Goal: Information Seeking & Learning: Learn about a topic

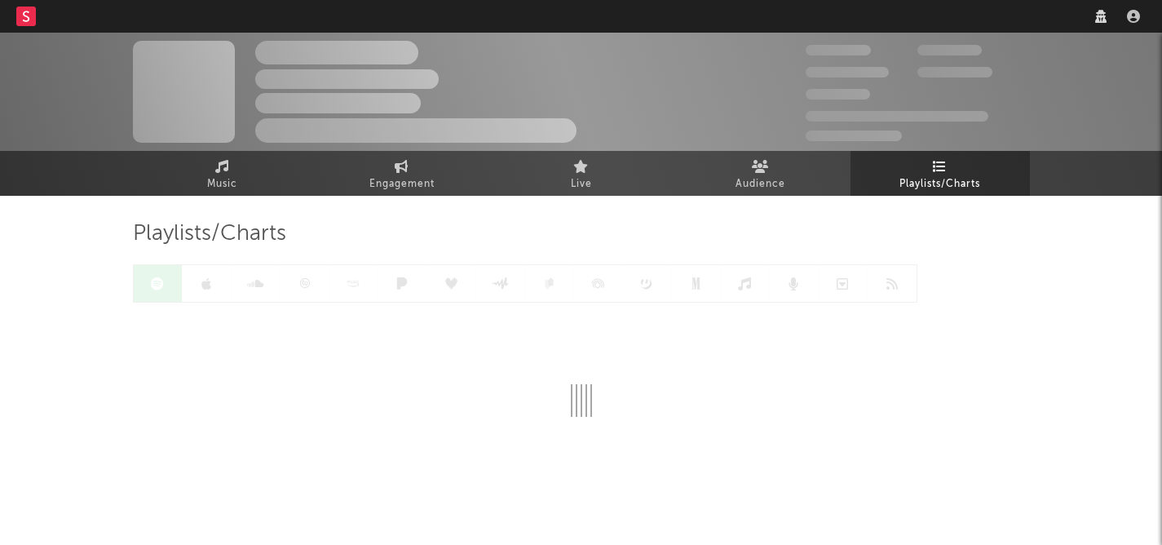
scroll to position [27, 0]
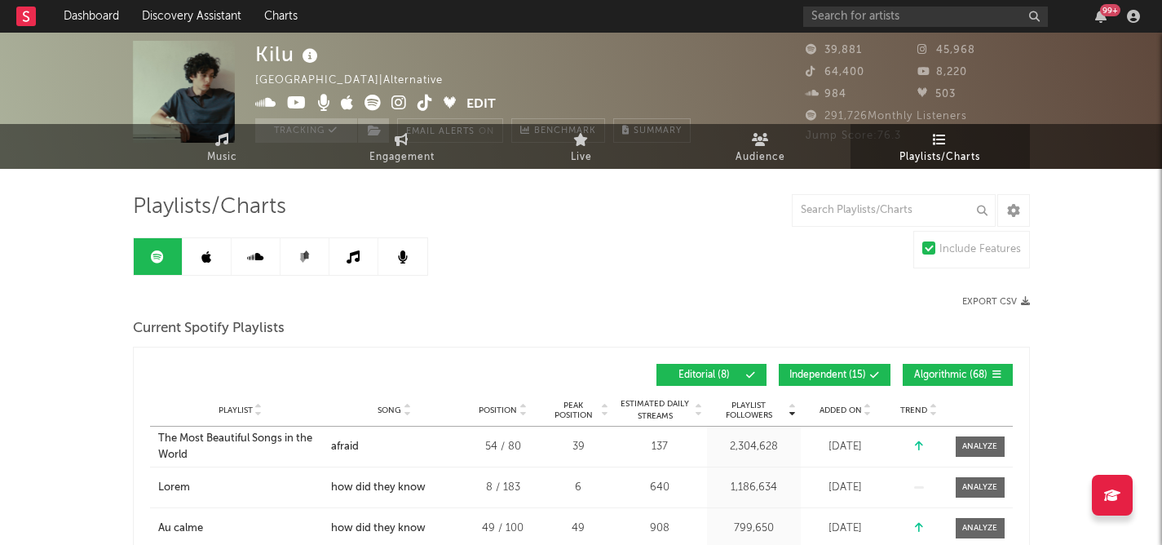
click at [830, 406] on span "Added On" at bounding box center [840, 410] width 42 height 10
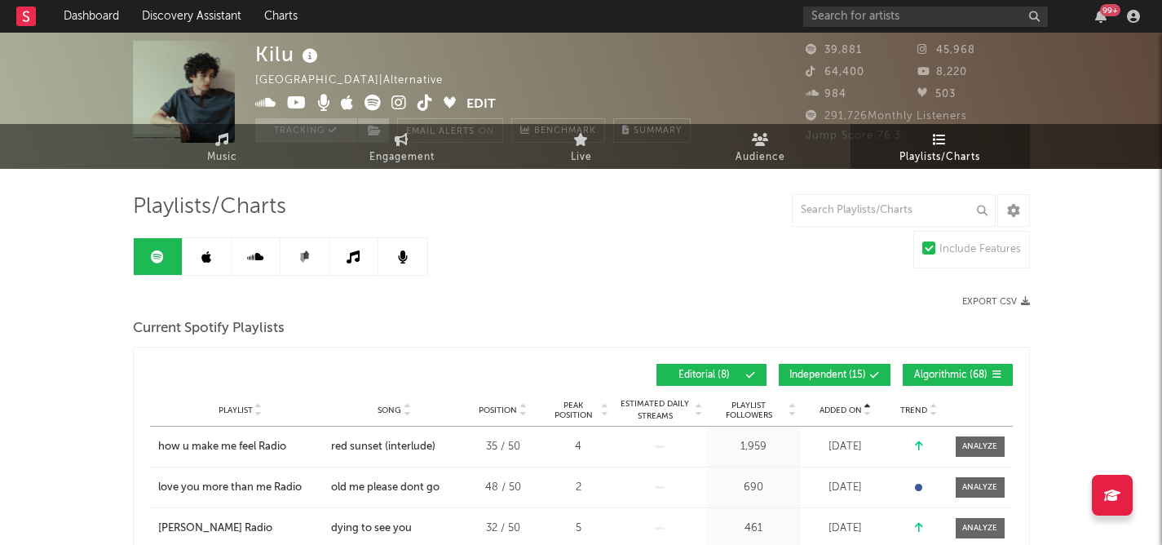
click at [830, 406] on span "Added On" at bounding box center [840, 410] width 42 height 10
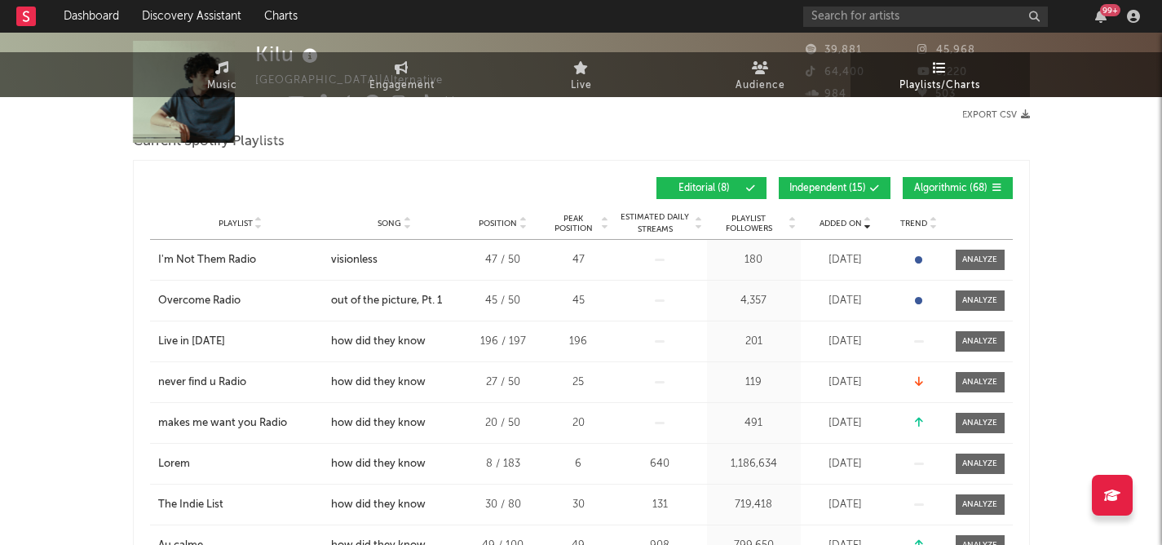
scroll to position [0, 0]
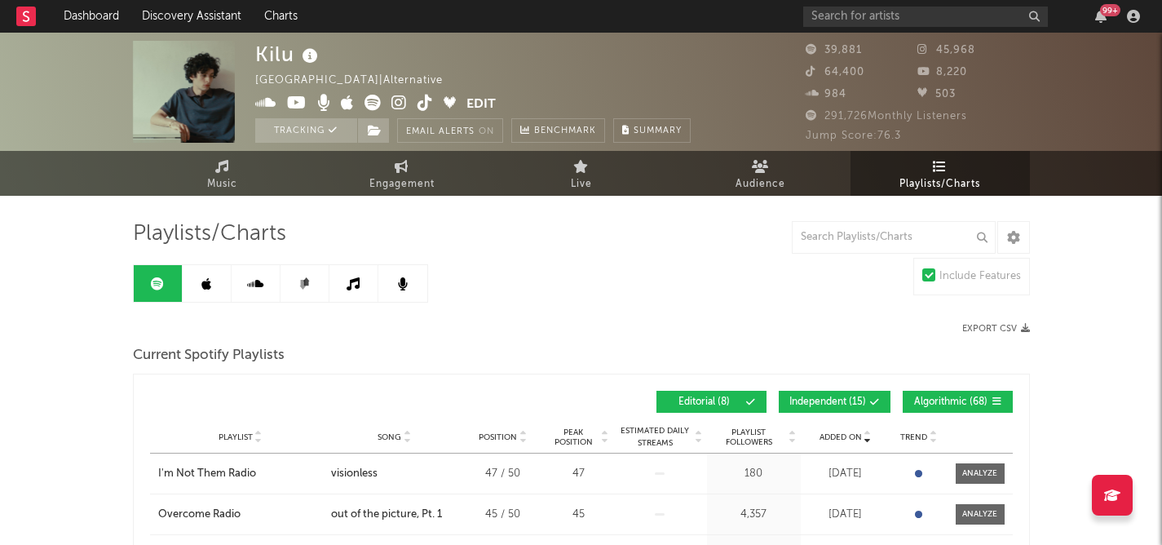
click at [192, 286] on link at bounding box center [207, 283] width 49 height 37
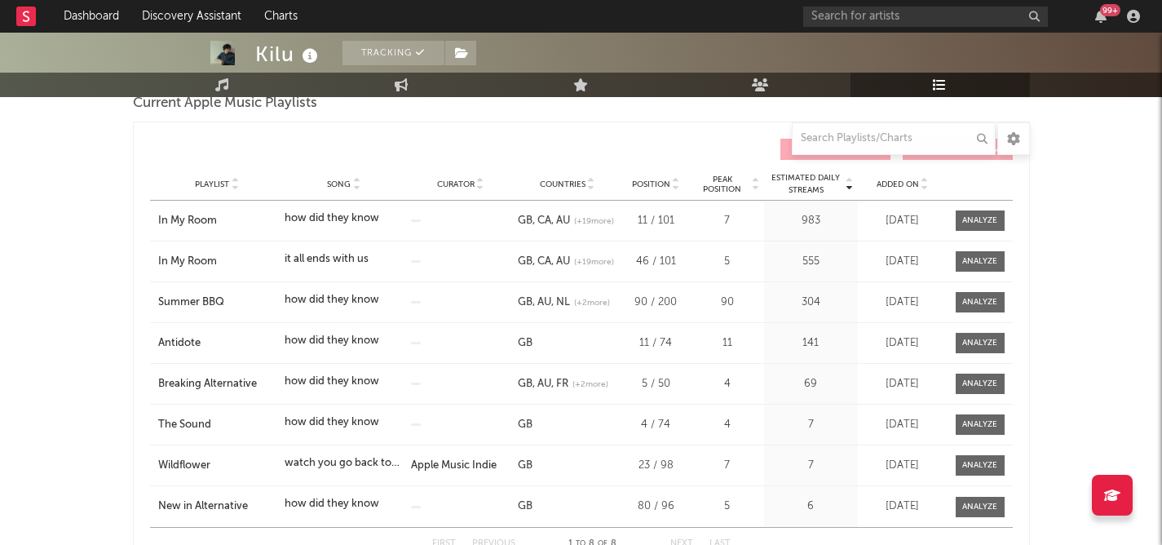
scroll to position [249, 0]
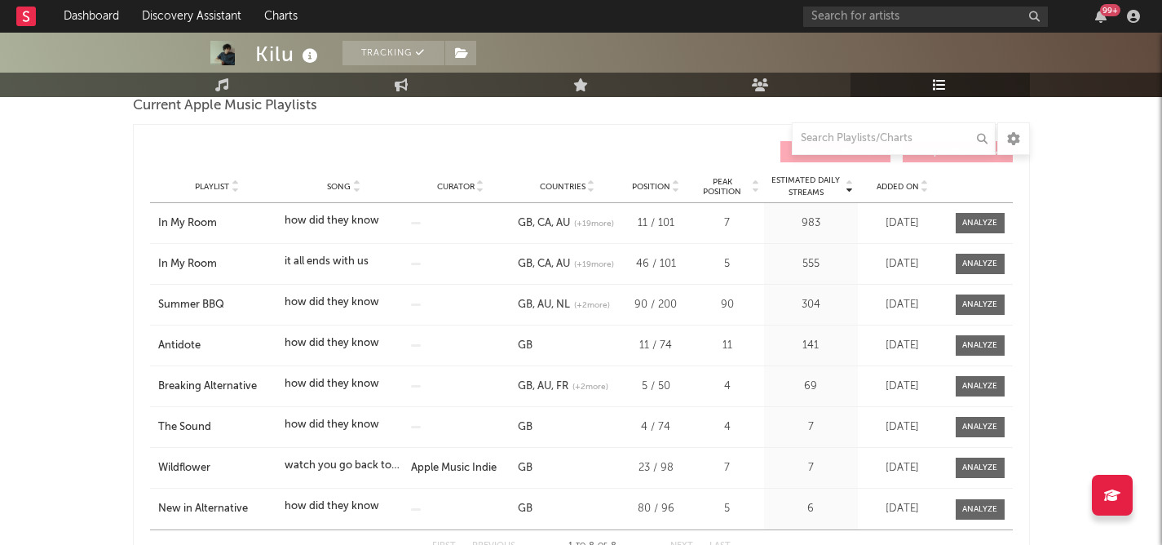
click at [894, 190] on span "Added On" at bounding box center [897, 187] width 42 height 10
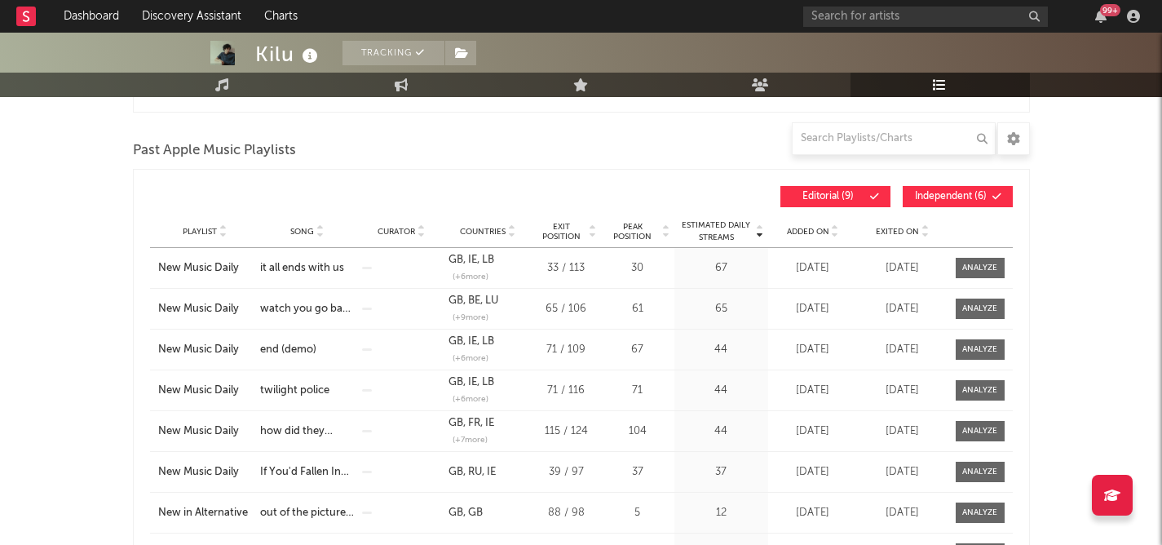
scroll to position [0, 0]
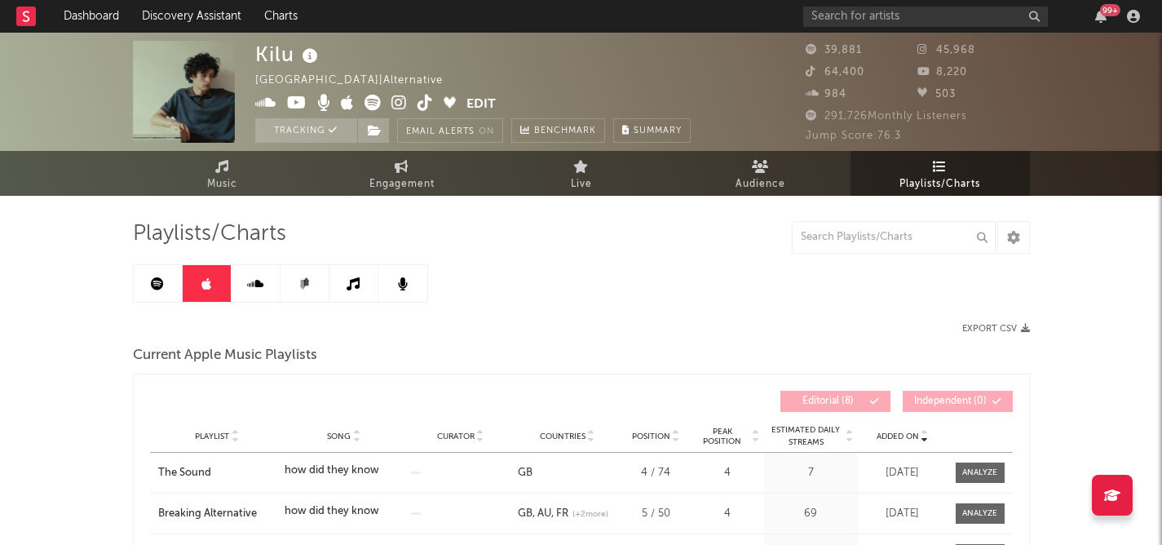
click at [263, 289] on link at bounding box center [256, 283] width 49 height 37
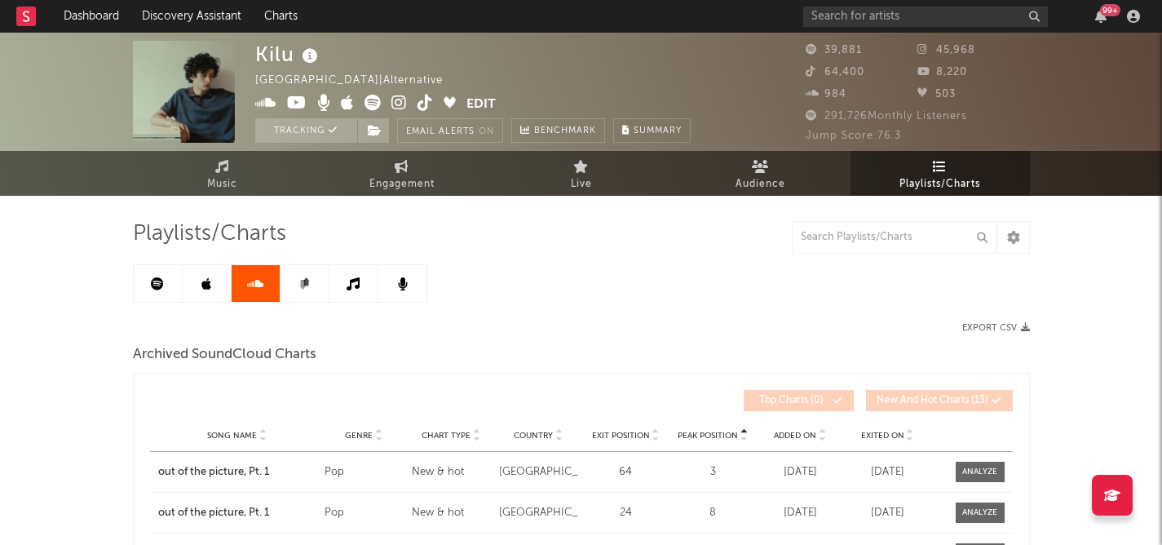
click at [309, 301] on link at bounding box center [304, 283] width 49 height 37
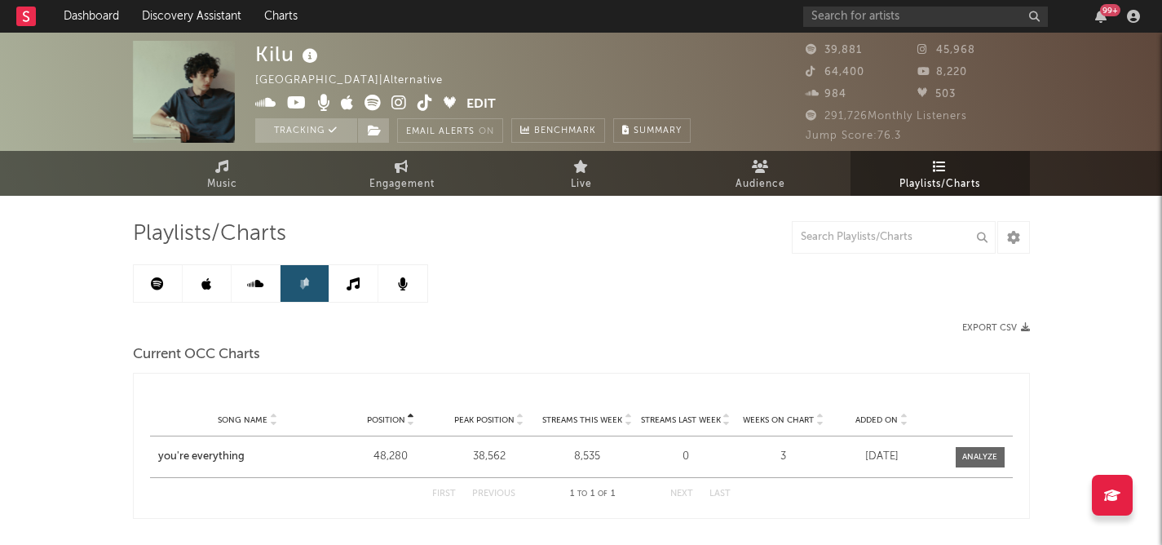
click at [345, 289] on link at bounding box center [353, 283] width 49 height 37
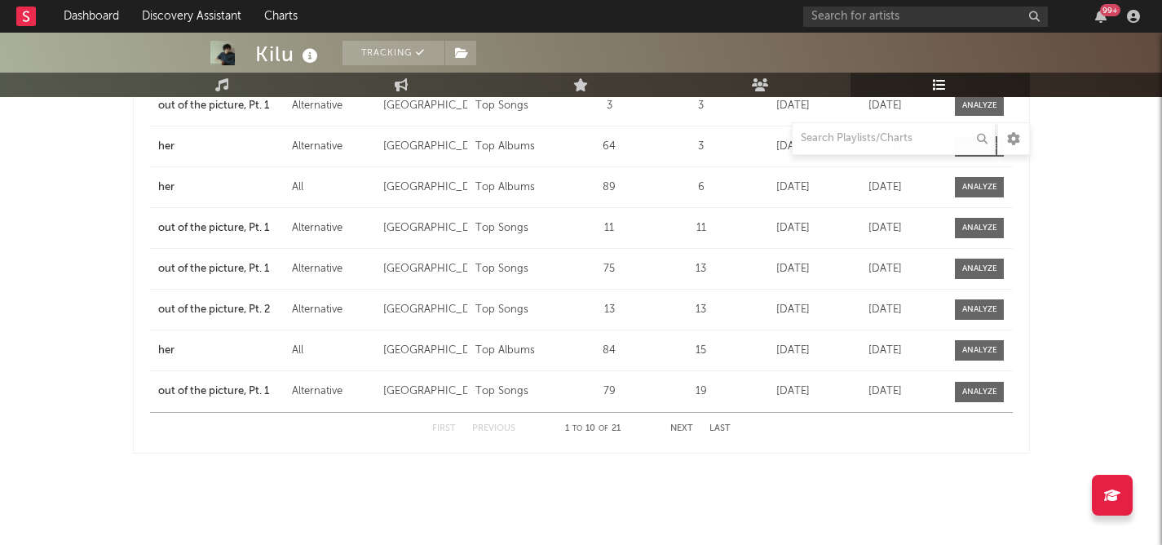
scroll to position [422, 0]
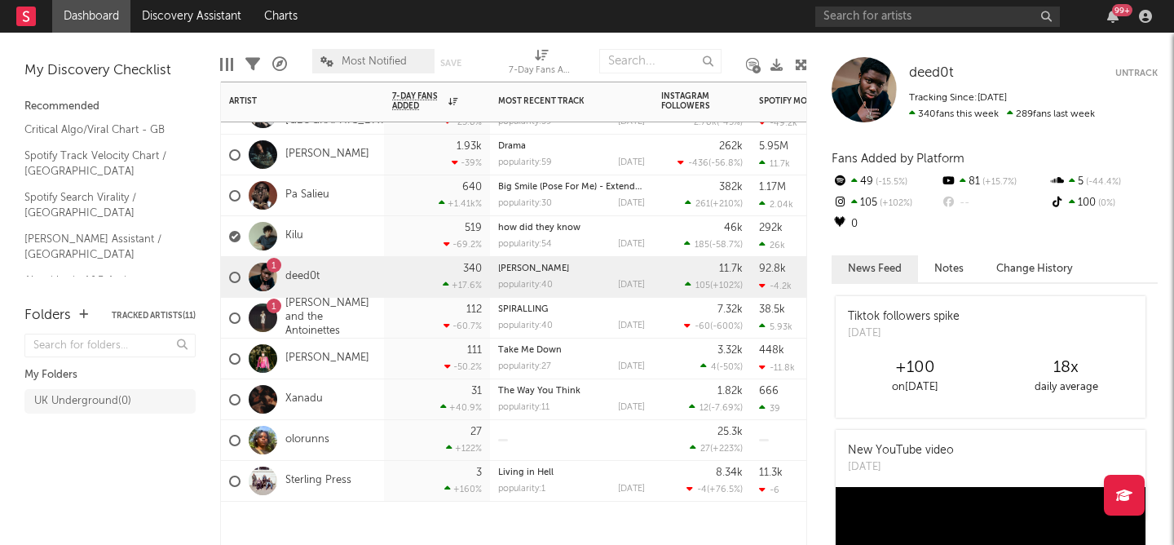
click at [393, 232] on div "519 -69.2 %" at bounding box center [437, 236] width 90 height 40
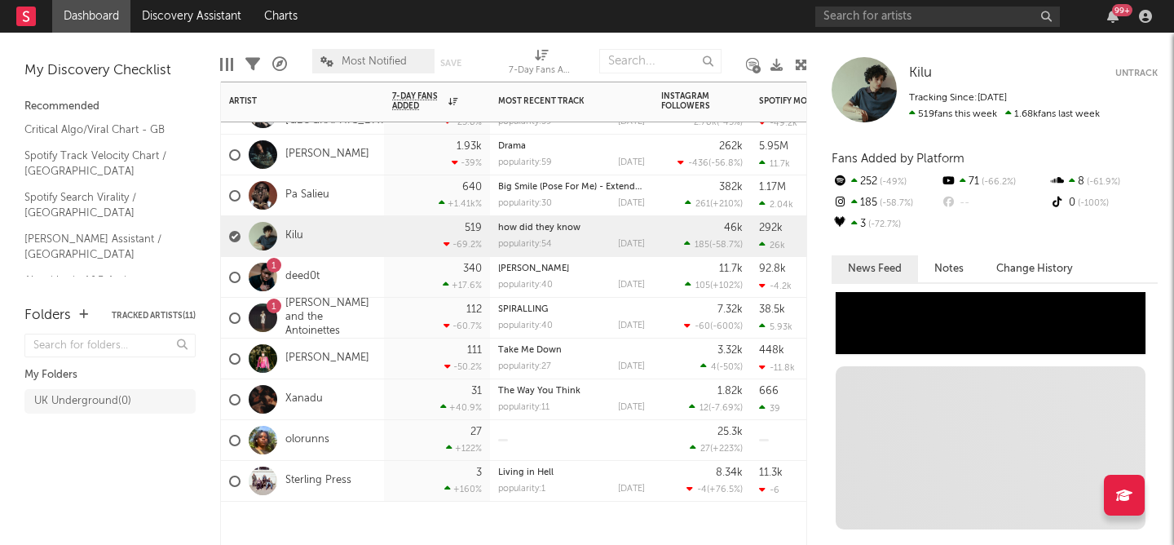
scroll to position [1175, 0]
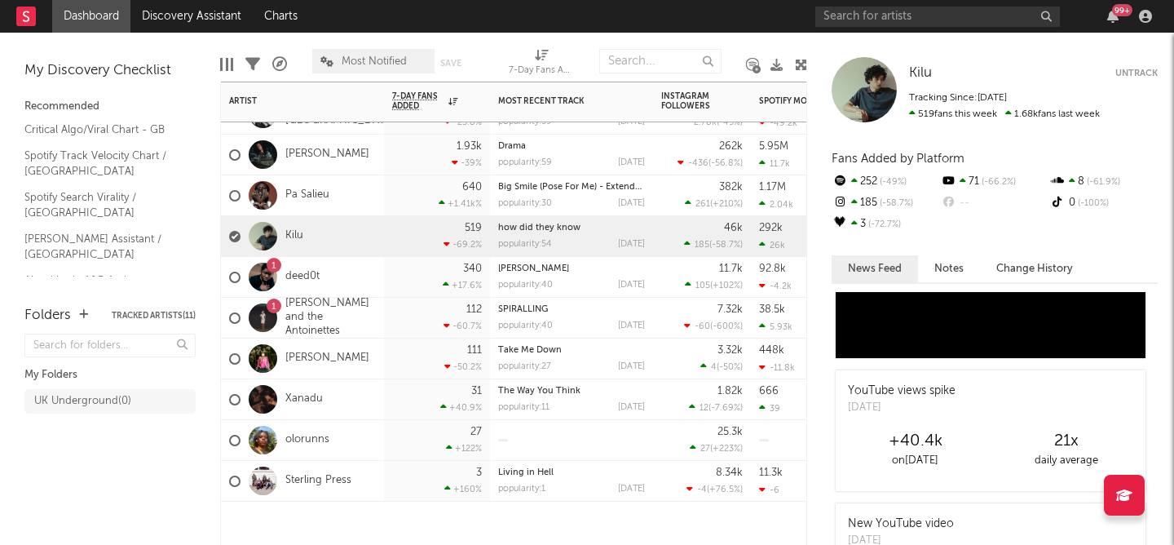
click at [363, 277] on div "1 deed0t" at bounding box center [302, 277] width 163 height 41
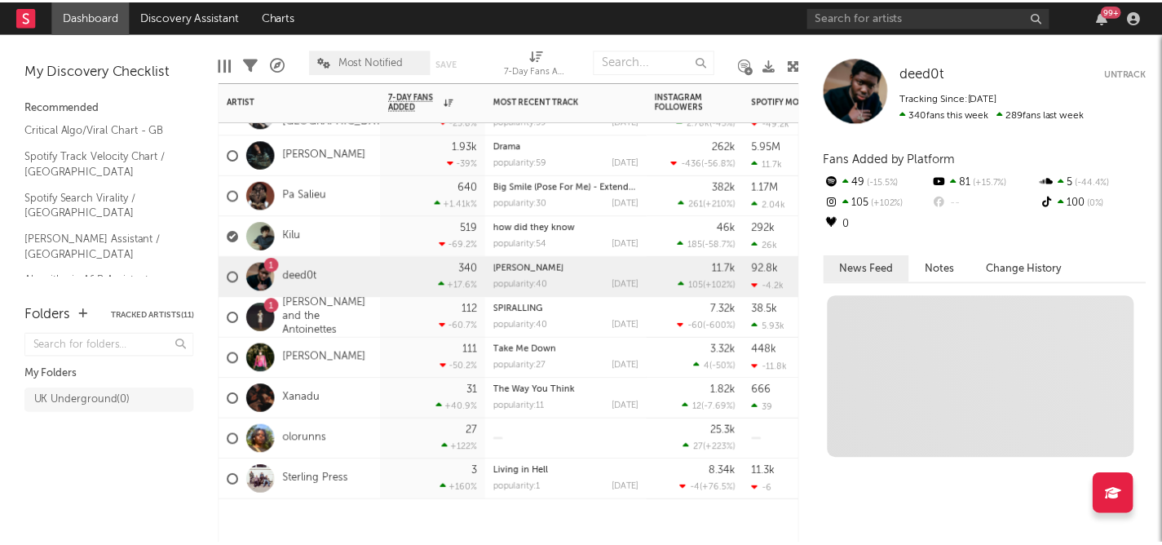
scroll to position [0, 0]
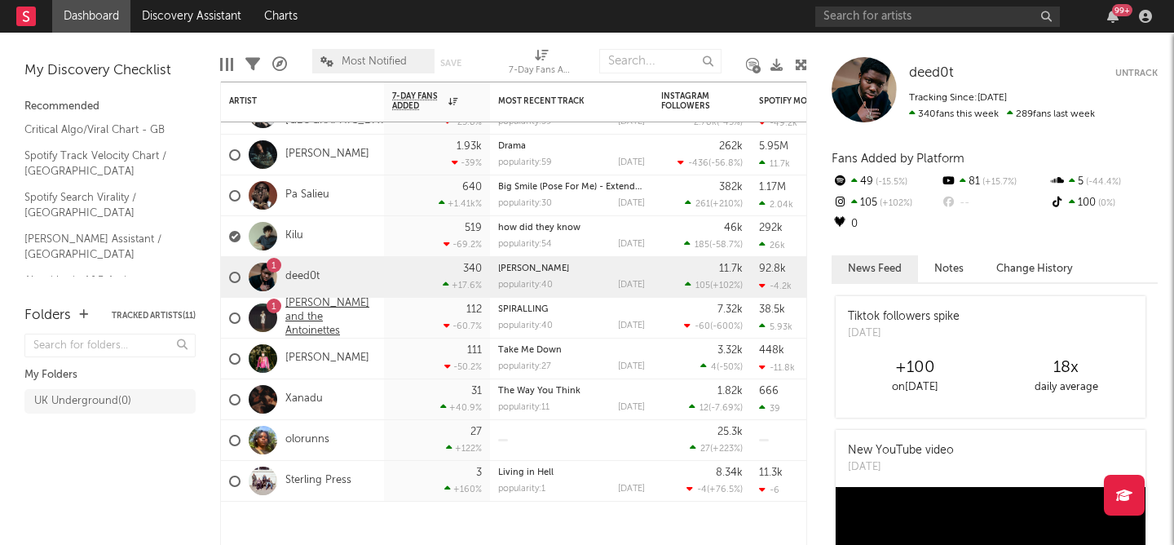
click at [361, 314] on link "[PERSON_NAME] and the Antoinettes" at bounding box center [330, 318] width 90 height 42
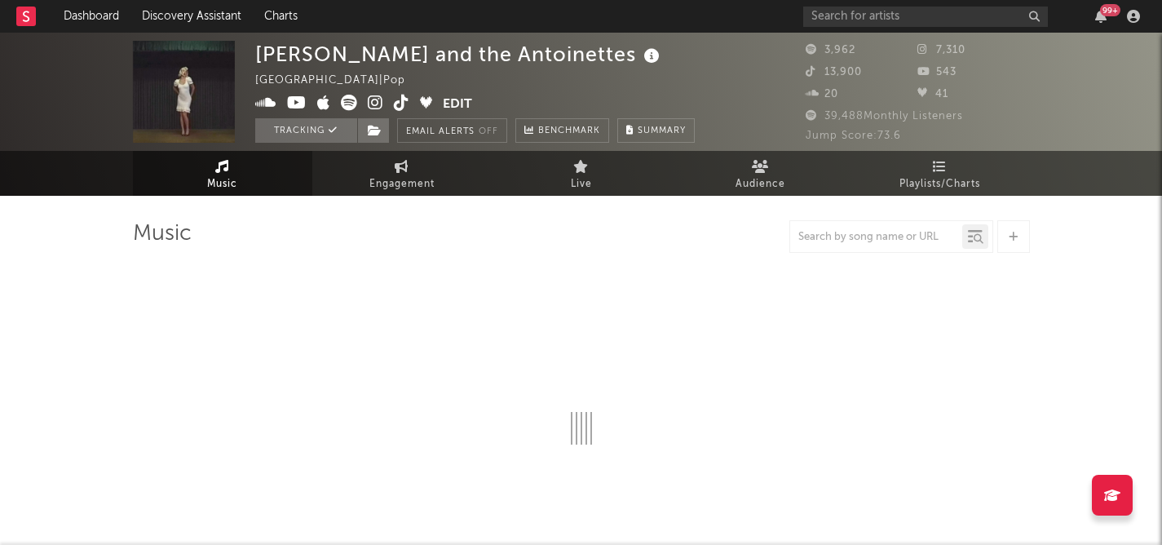
select select "6m"
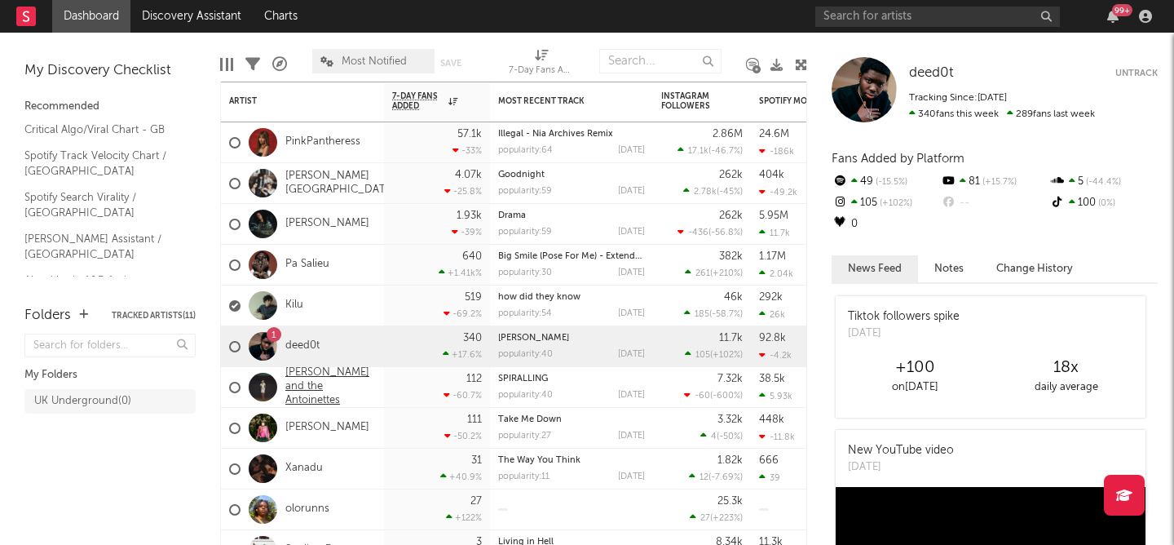
click at [331, 386] on link "[PERSON_NAME] and the Antoinettes" at bounding box center [330, 387] width 90 height 42
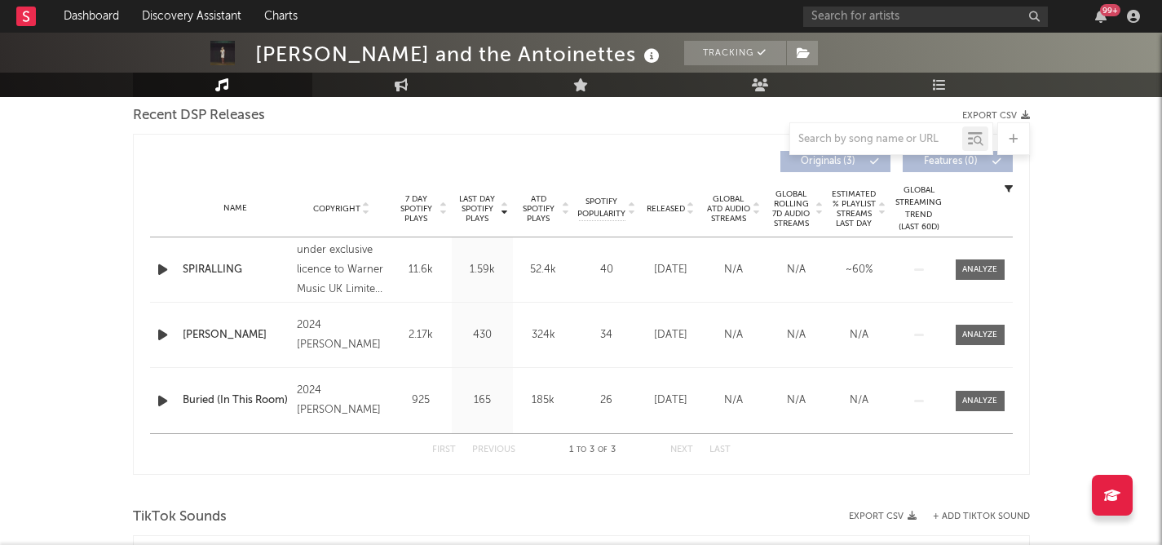
select select "6m"
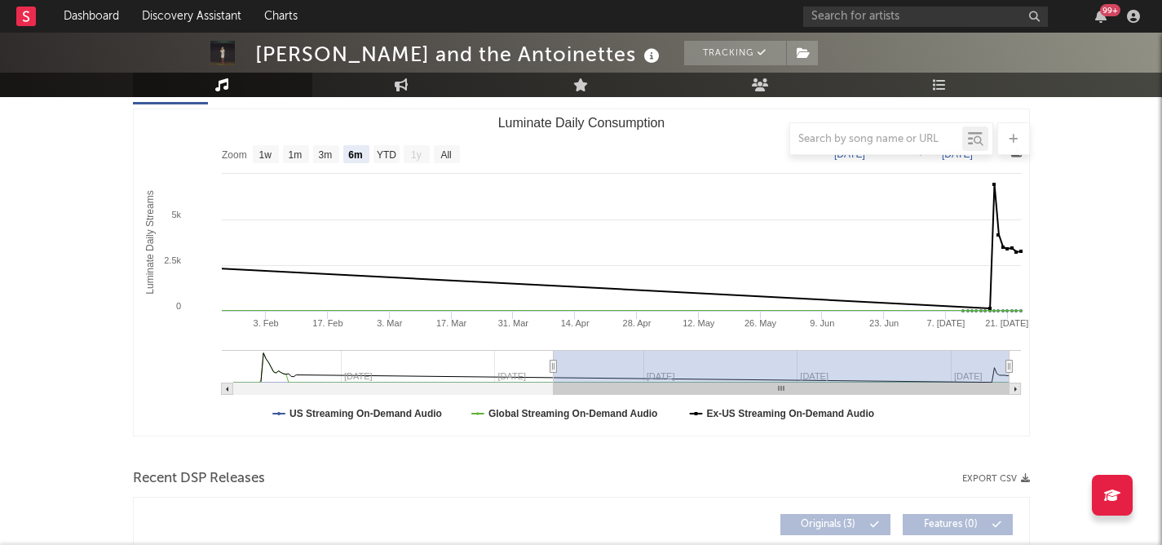
scroll to position [201, 0]
